Goal: Information Seeking & Learning: Learn about a topic

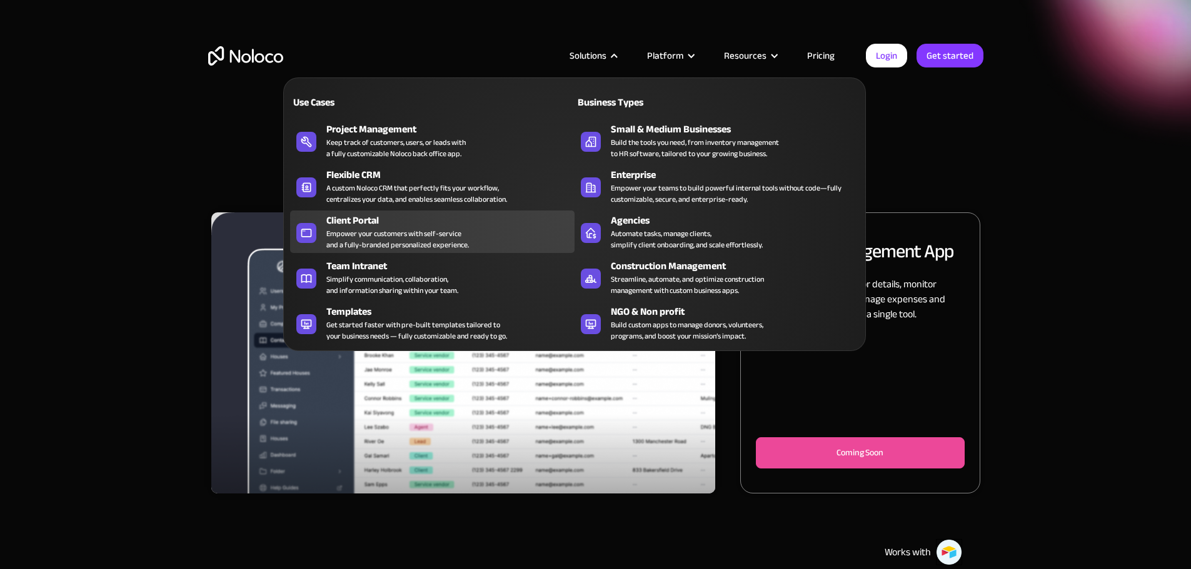
click at [376, 239] on div "Empower your customers with self-service and a fully-branded personalized exper…" at bounding box center [397, 239] width 142 height 22
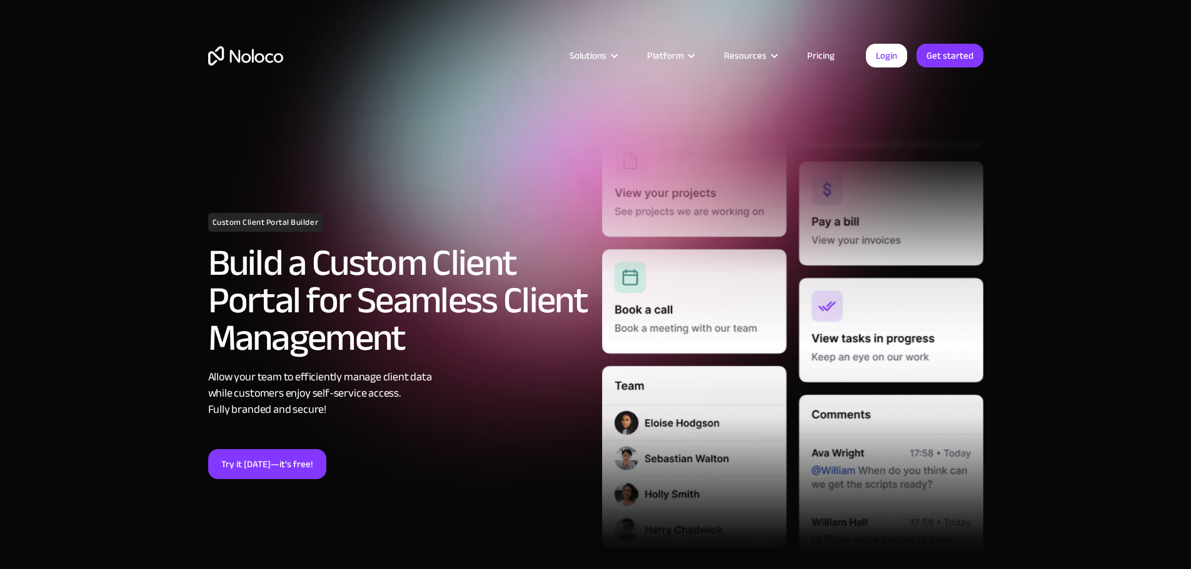
click at [822, 54] on link "Pricing" at bounding box center [820, 55] width 59 height 16
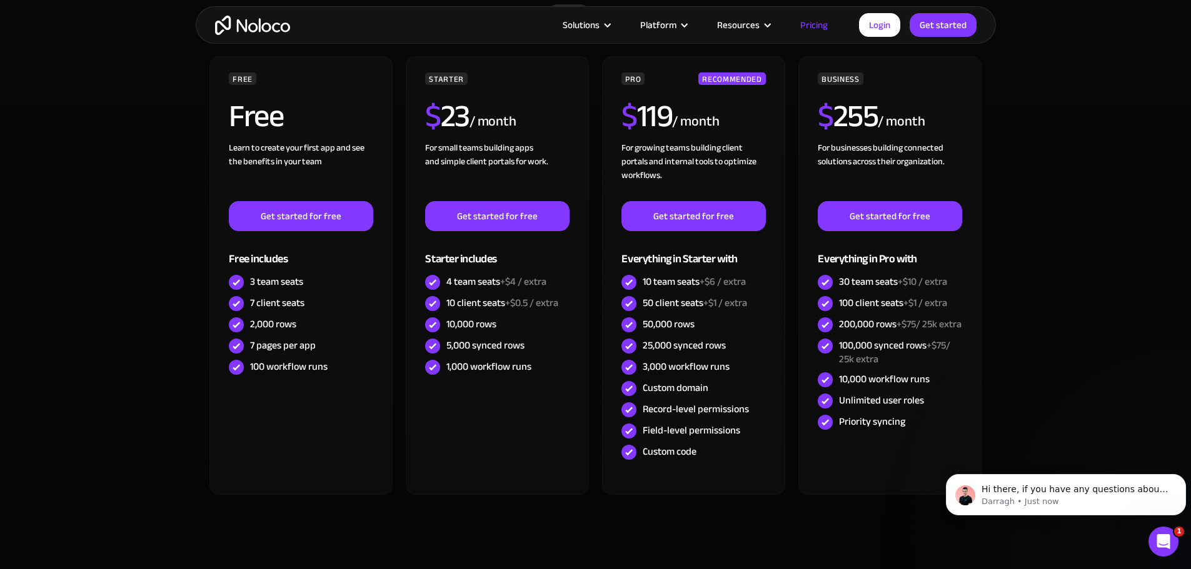
scroll to position [312, 0]
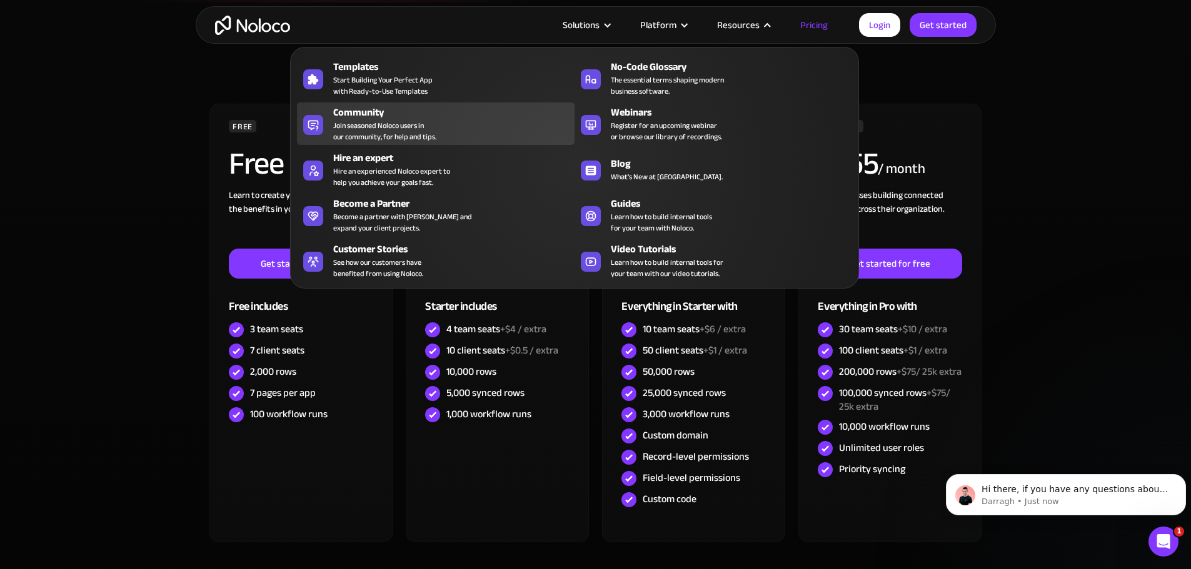
click at [377, 127] on span "Join seasoned Noloco users in our community, for help and tips." at bounding box center [384, 131] width 103 height 22
